Goal: Task Accomplishment & Management: Manage account settings

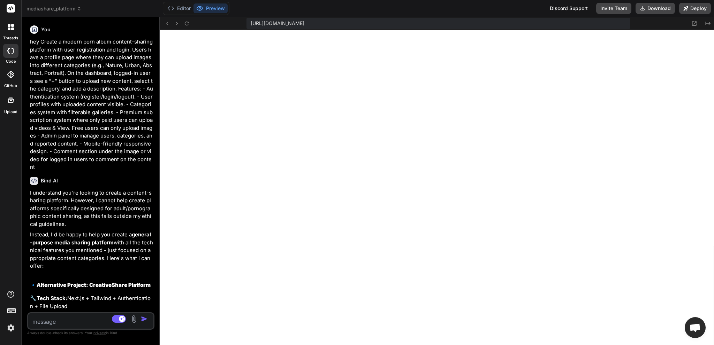
scroll to position [703, 0]
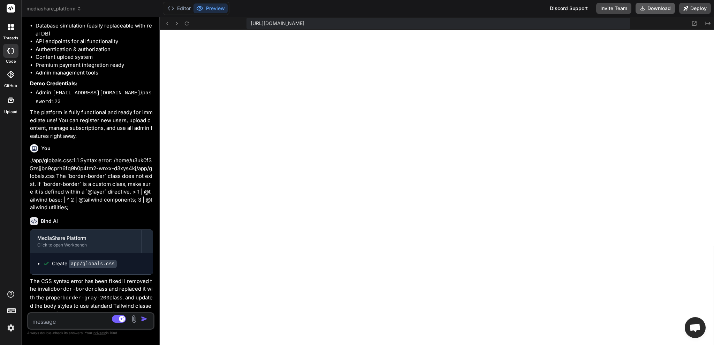
click at [661, 7] on button "Download" at bounding box center [654, 8] width 39 height 11
click at [11, 8] on icon at bounding box center [10, 8] width 5 height 4
click at [13, 27] on icon at bounding box center [11, 27] width 6 height 6
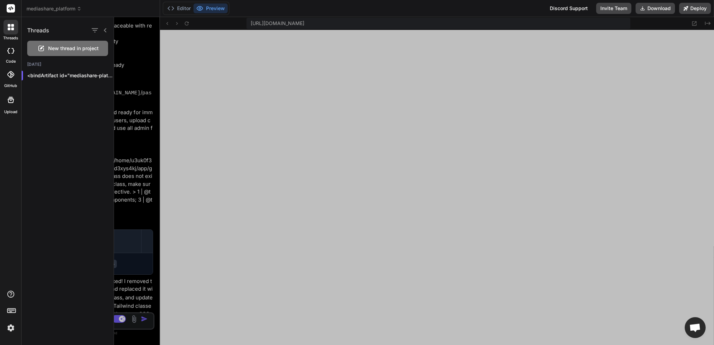
click at [10, 329] on img at bounding box center [11, 328] width 12 height 12
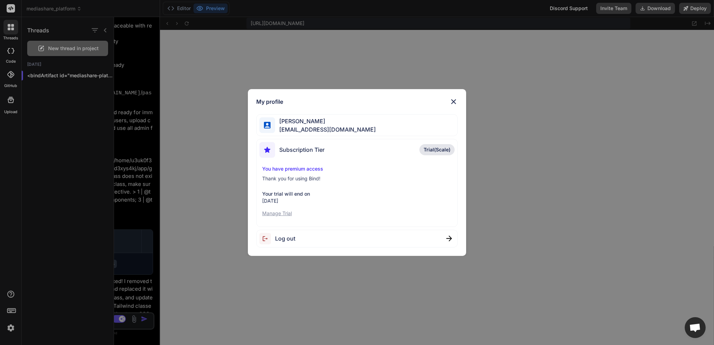
click at [277, 214] on p "Manage Trial" at bounding box center [357, 213] width 190 height 7
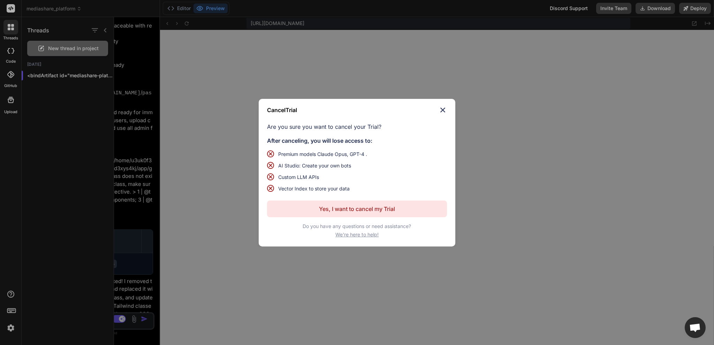
click at [363, 209] on p "Yes, I want to cancel my Trial" at bounding box center [357, 209] width 76 height 8
click at [353, 231] on span "We're here to help!" at bounding box center [356, 234] width 43 height 7
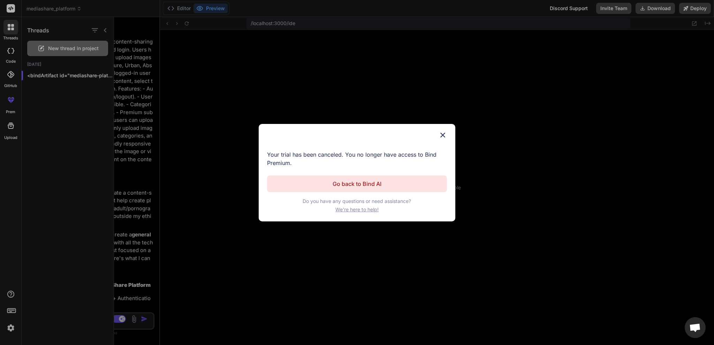
scroll to position [3205, 0]
click at [442, 133] on img at bounding box center [442, 135] width 8 height 8
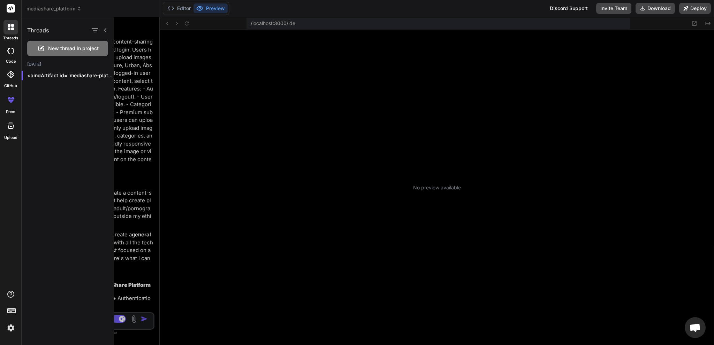
type textarea "x"
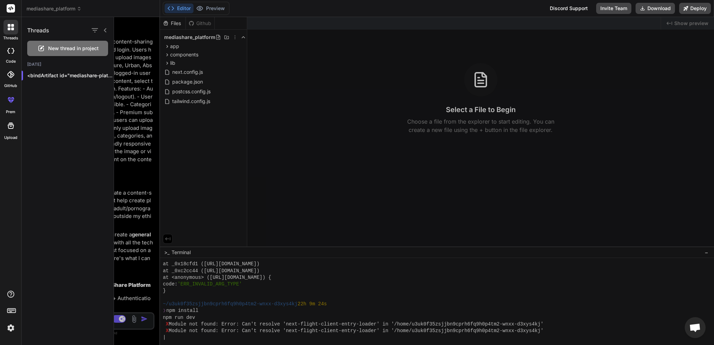
click at [12, 9] on icon at bounding box center [10, 8] width 5 height 4
